Goal: Communication & Community: Participate in discussion

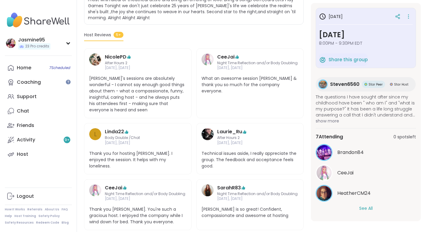
scroll to position [176, 0]
click at [366, 205] on button "See All" at bounding box center [366, 208] width 14 height 6
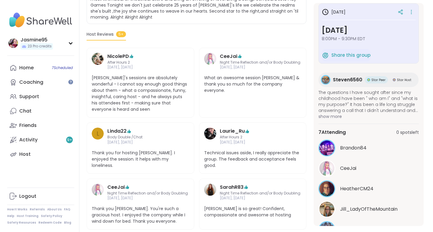
scroll to position [0, 0]
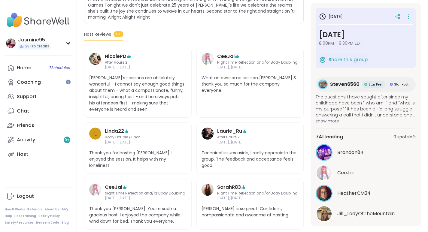
click at [398, 17] on icon at bounding box center [399, 18] width 2 height 2
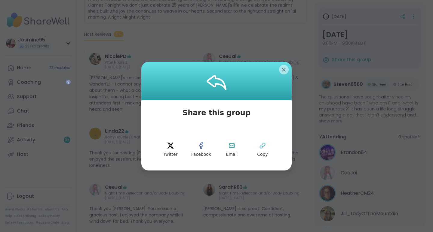
click at [258, 150] on button "Copy" at bounding box center [262, 149] width 27 height 27
